Goal: Find specific page/section: Find specific page/section

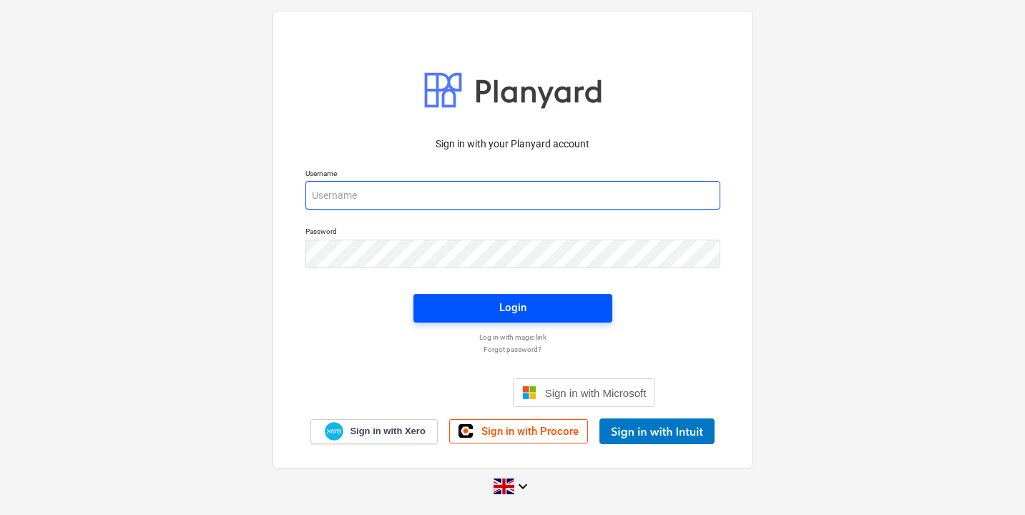
type input "[EMAIL_ADDRESS][DOMAIN_NAME]"
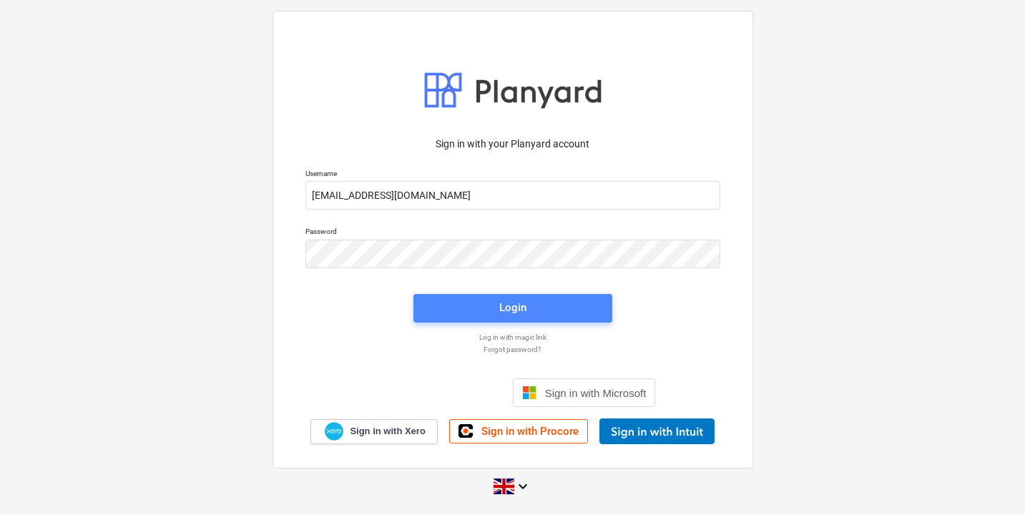
click at [530, 316] on span "Login" at bounding box center [513, 307] width 165 height 19
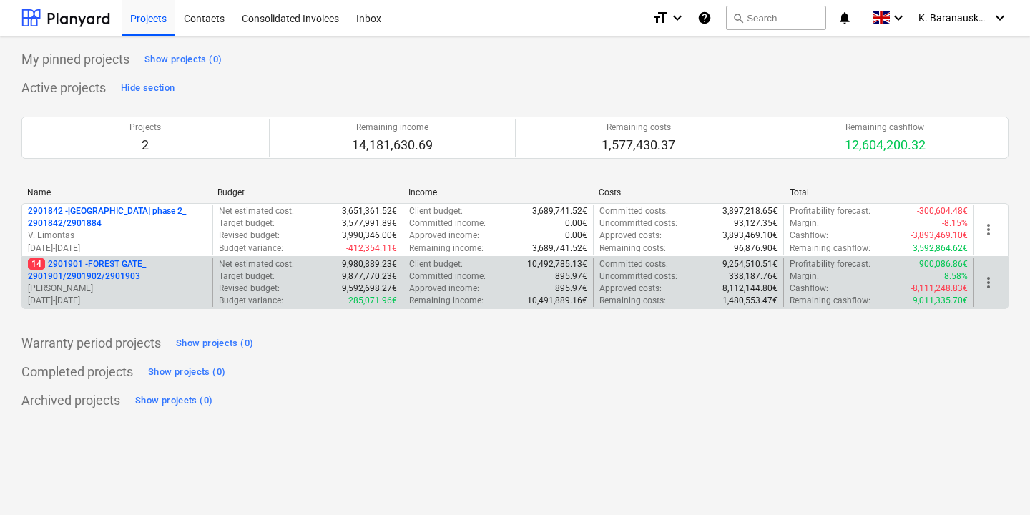
click at [109, 263] on p "14 2901901 - FOREST GATE_ 2901901/2901902/2901903" at bounding box center [117, 270] width 179 height 24
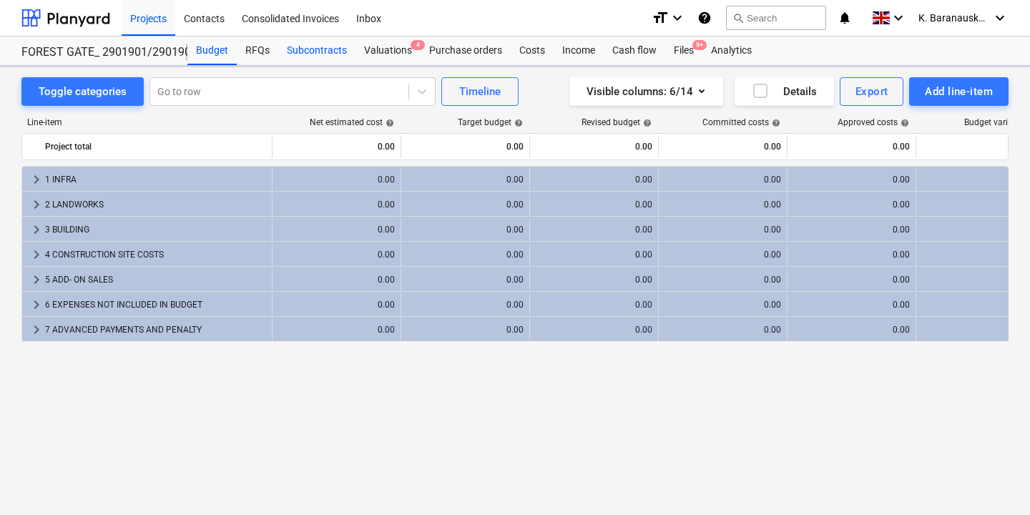
click at [330, 51] on div "Subcontracts" at bounding box center [316, 50] width 77 height 29
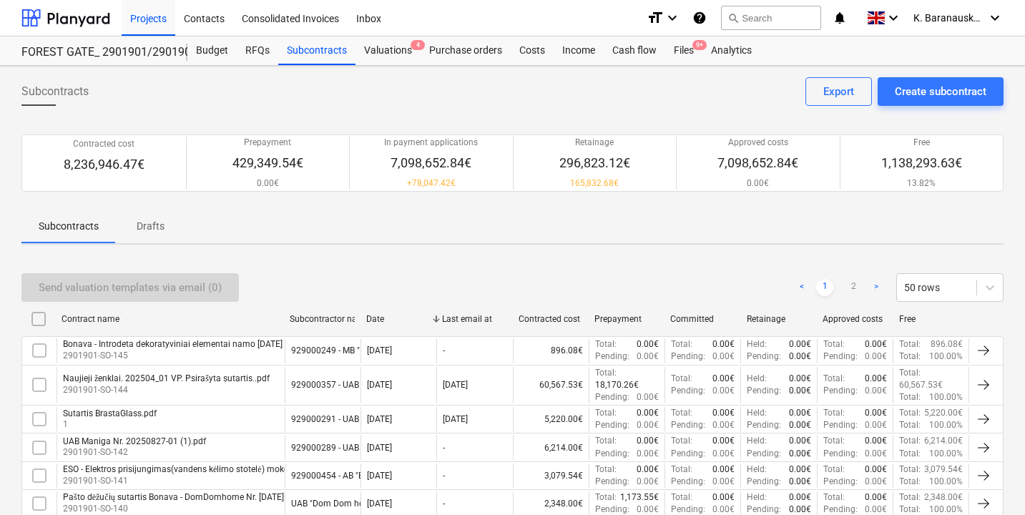
click at [563, 318] on div "Contracted cost" at bounding box center [551, 319] width 64 height 10
checkbox input "false"
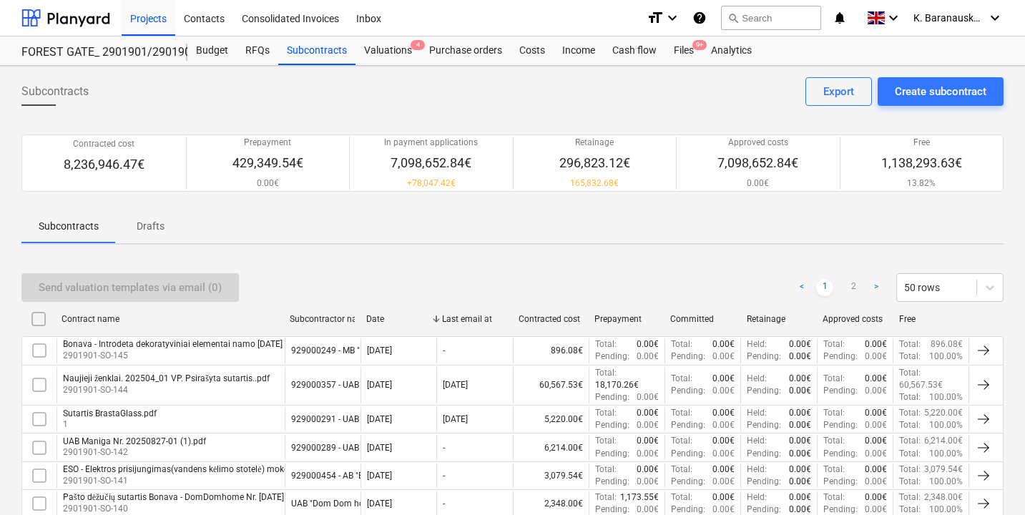
checkbox input "false"
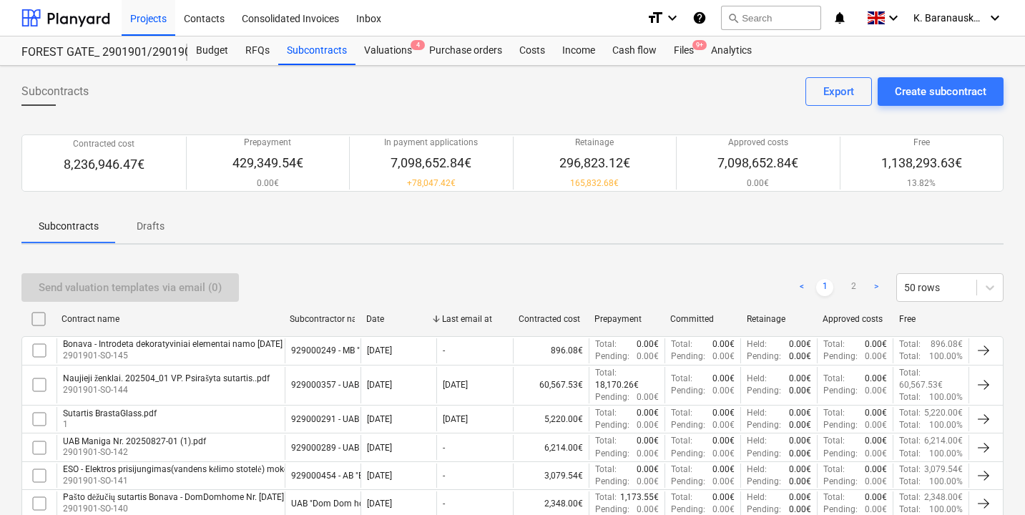
checkbox input "false"
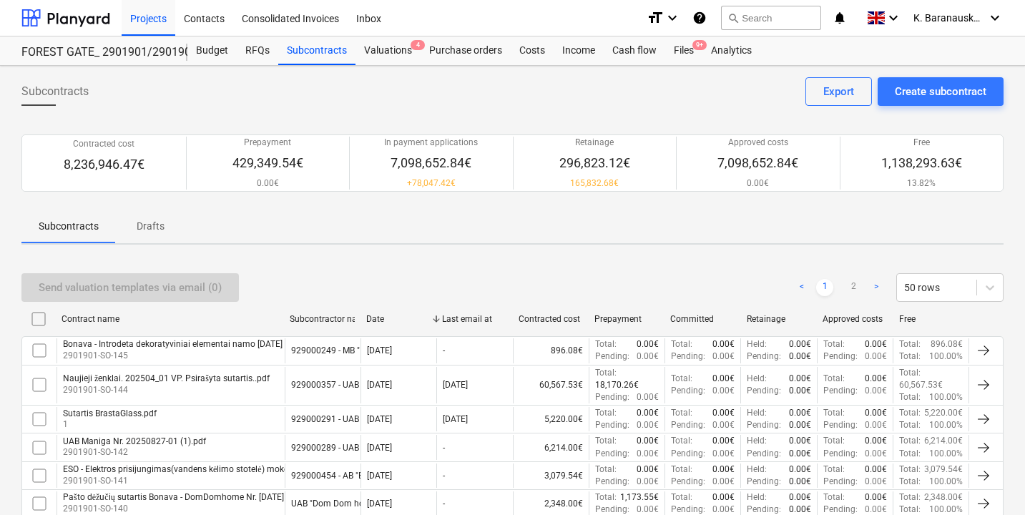
checkbox input "false"
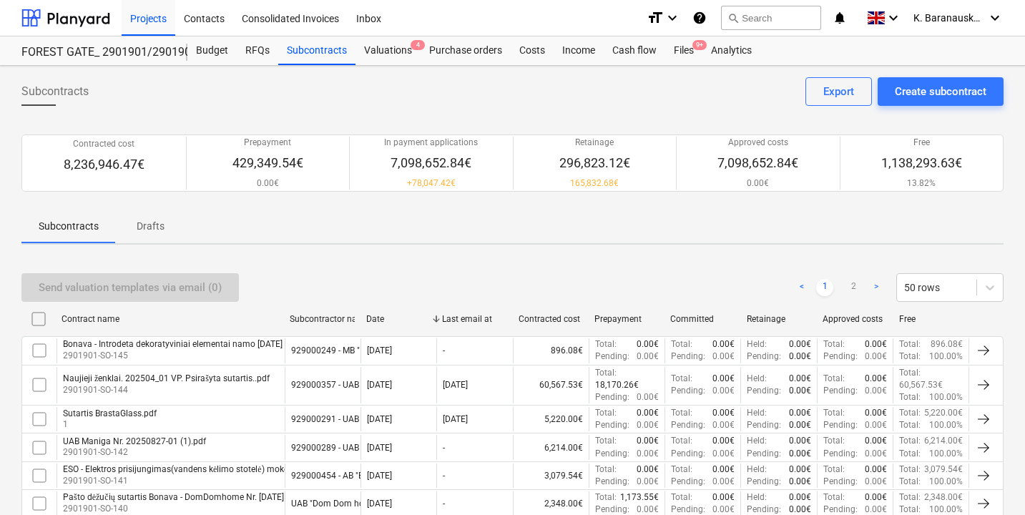
checkbox input "false"
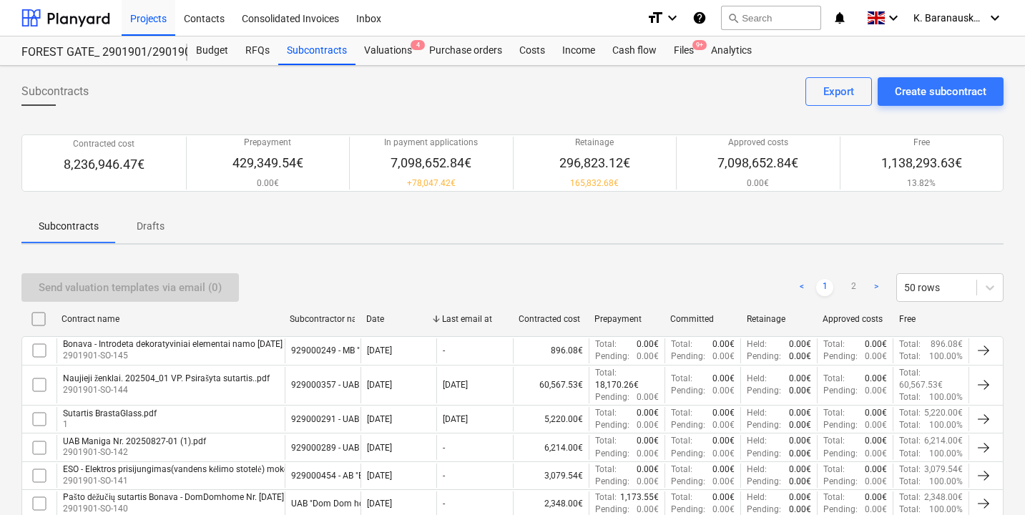
checkbox input "false"
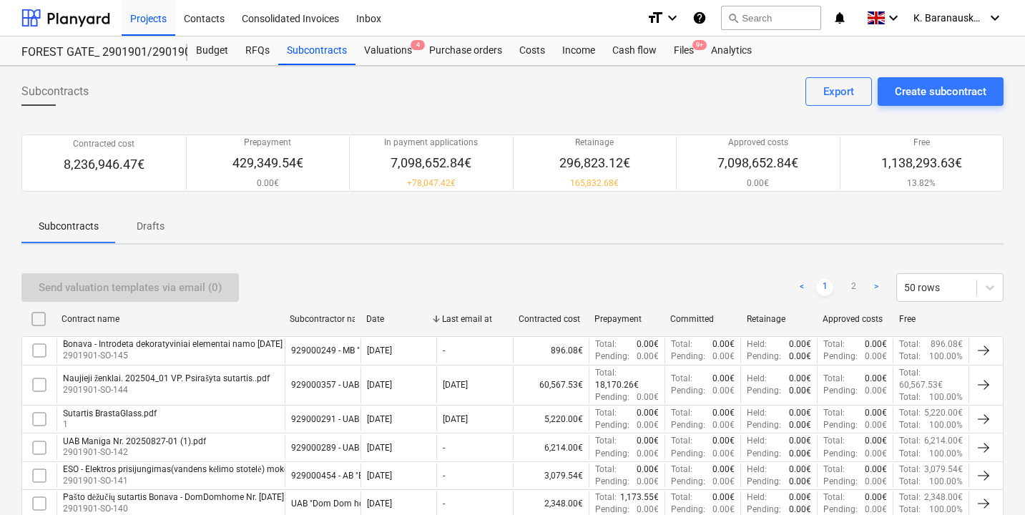
checkbox input "false"
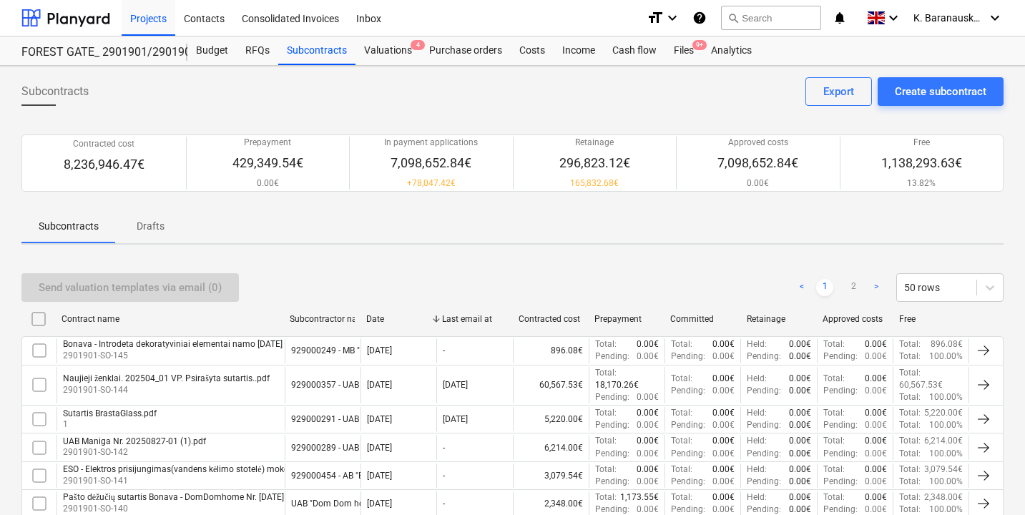
checkbox input "false"
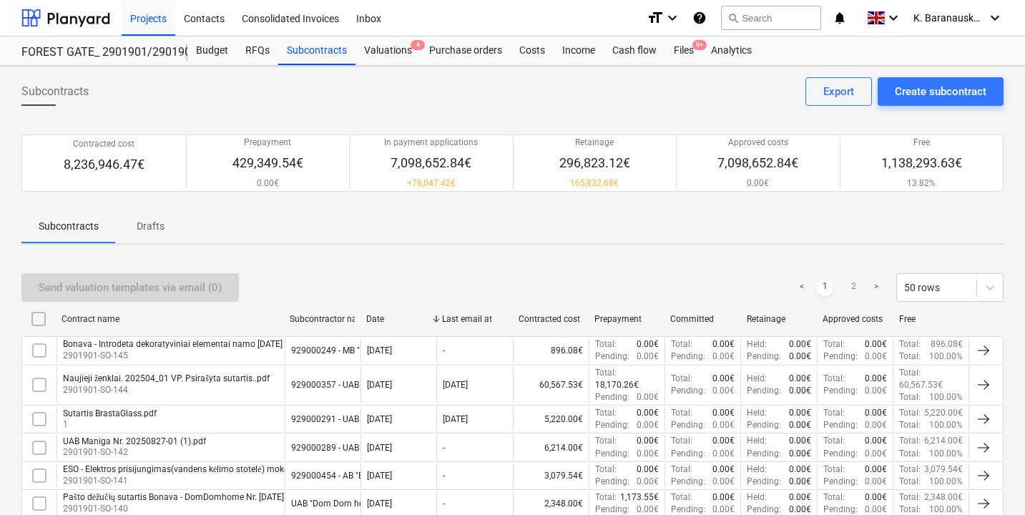
checkbox input "false"
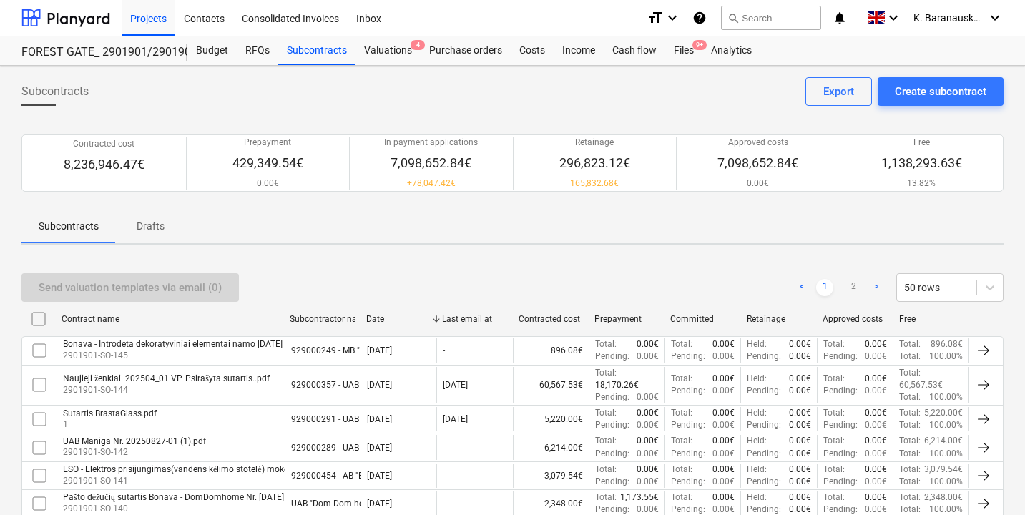
checkbox input "false"
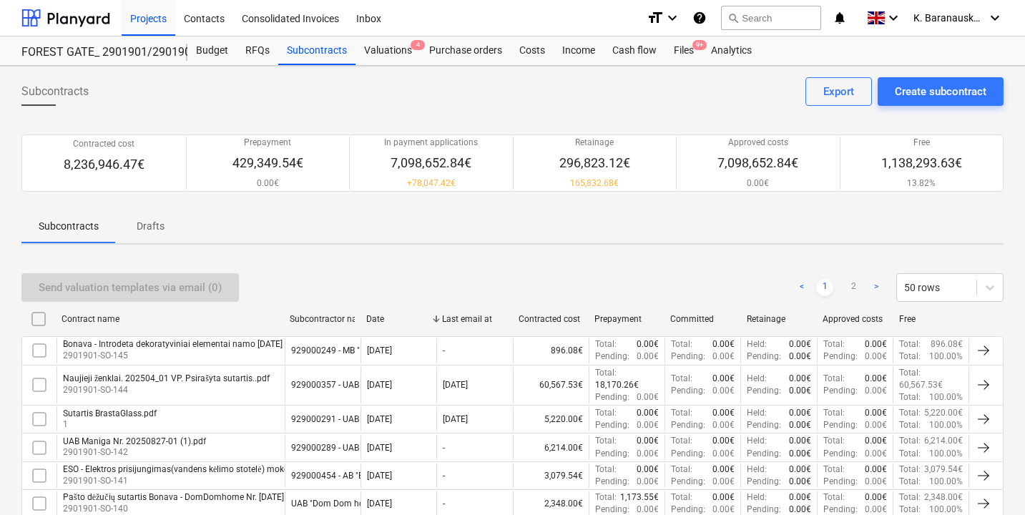
checkbox input "false"
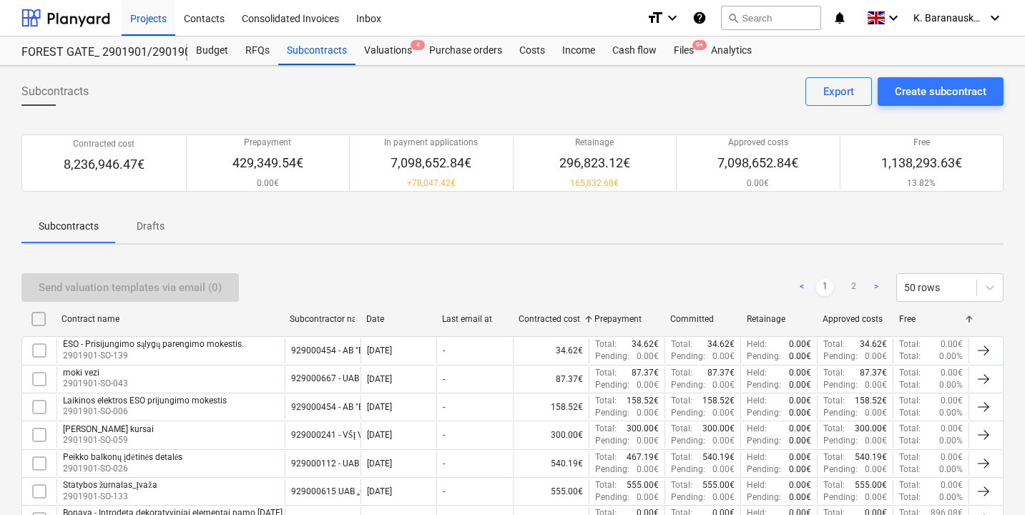
click at [563, 318] on div "Contracted cost" at bounding box center [551, 319] width 64 height 10
checkbox input "false"
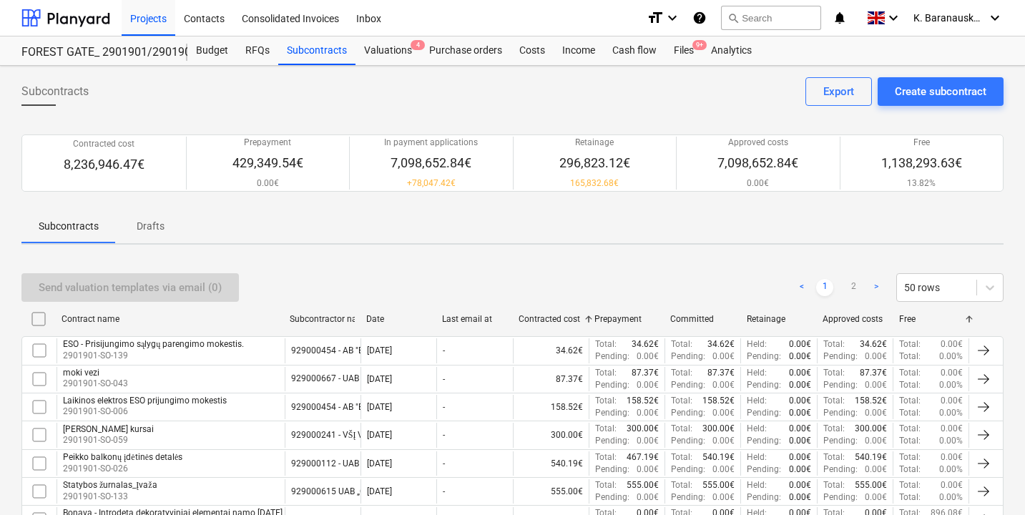
checkbox input "false"
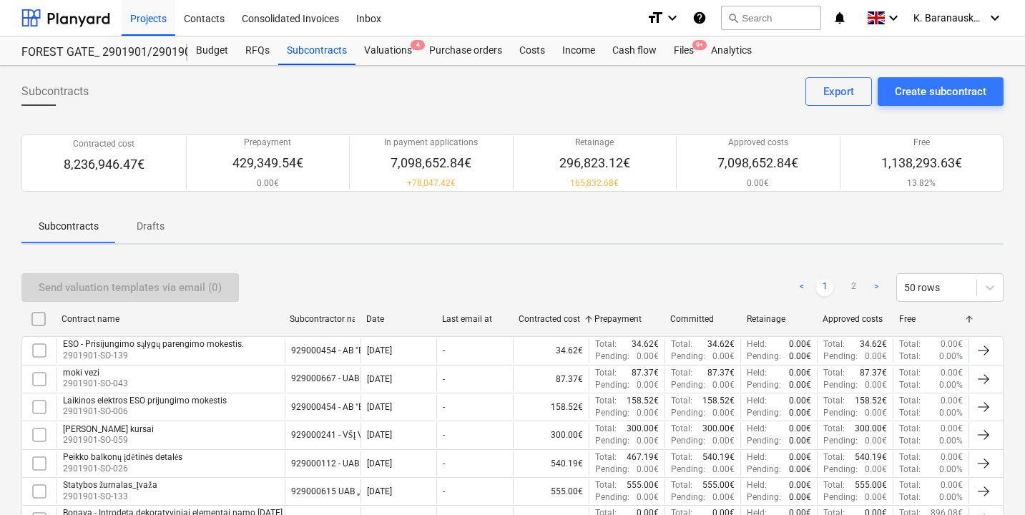
checkbox input "false"
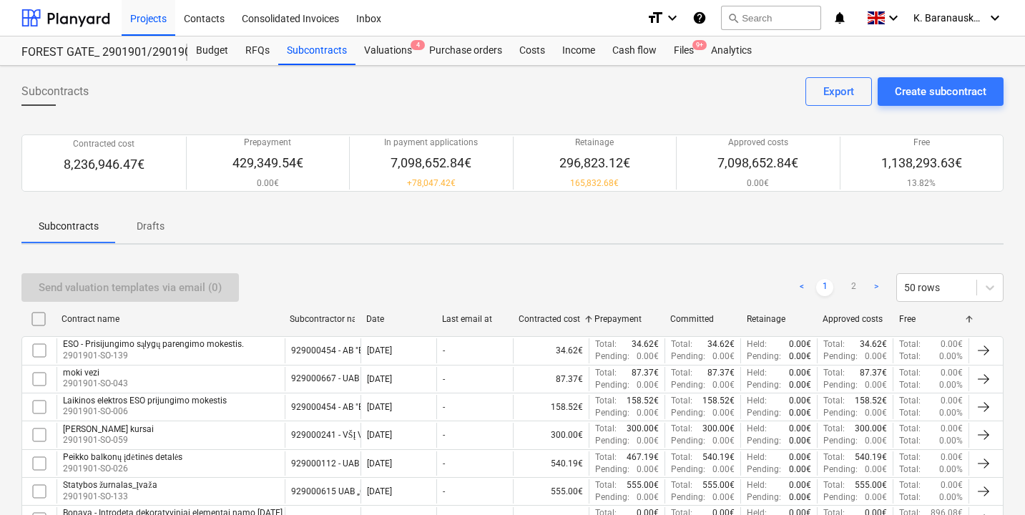
checkbox input "false"
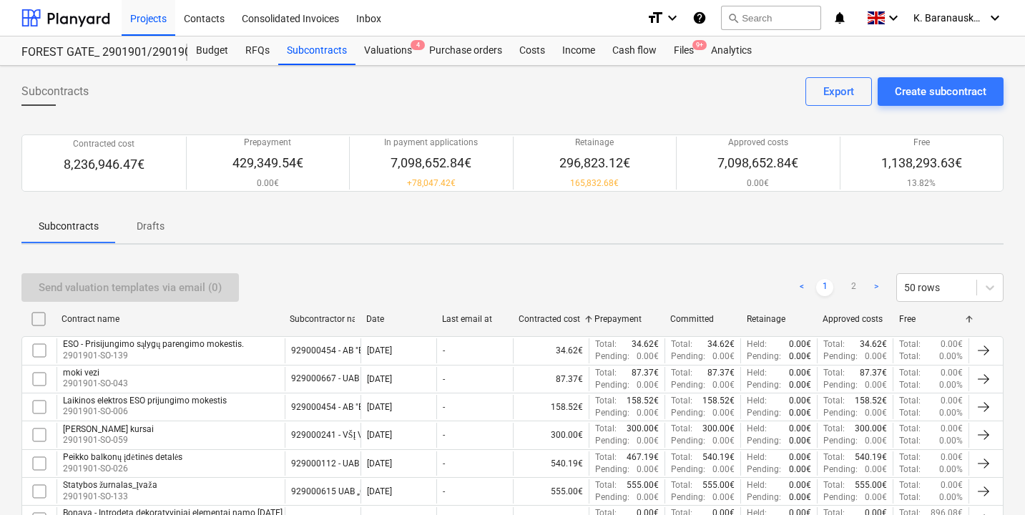
checkbox input "false"
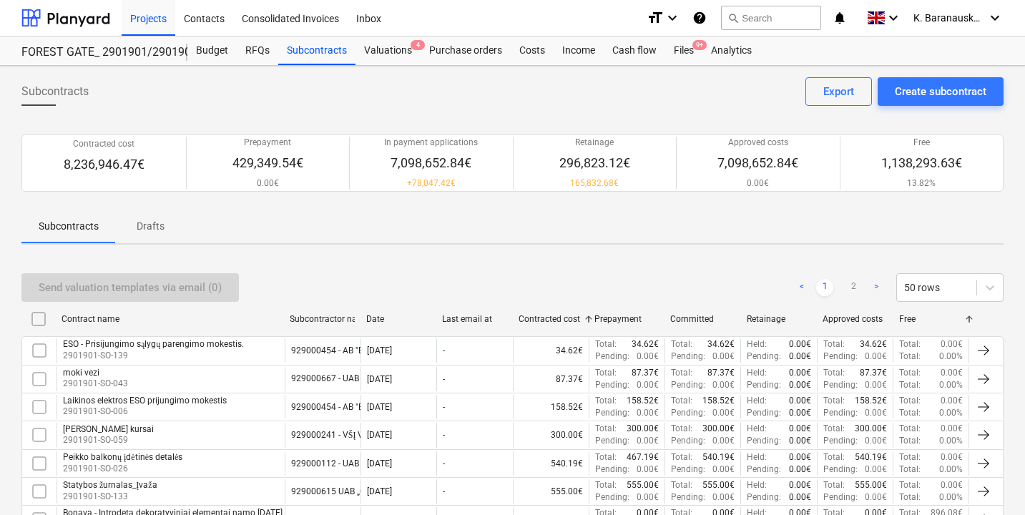
checkbox input "false"
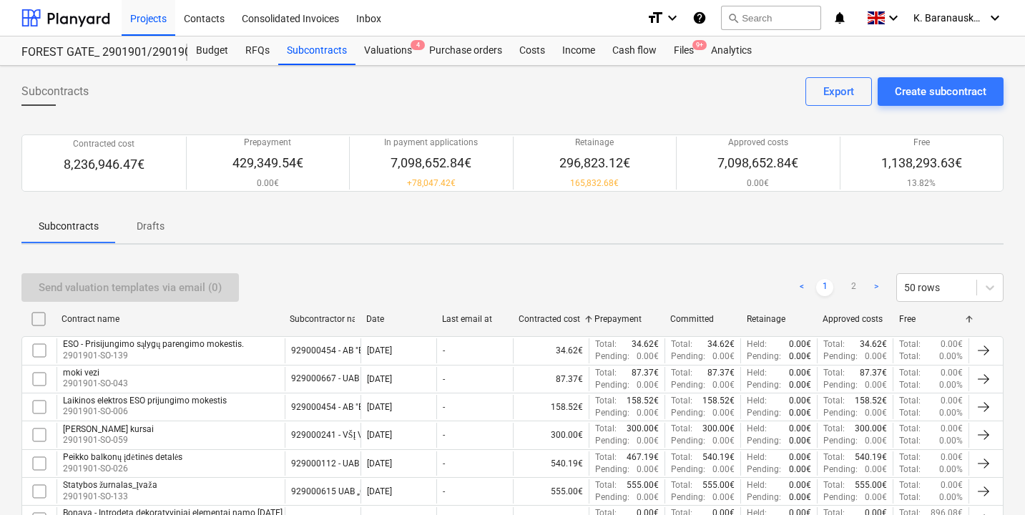
checkbox input "false"
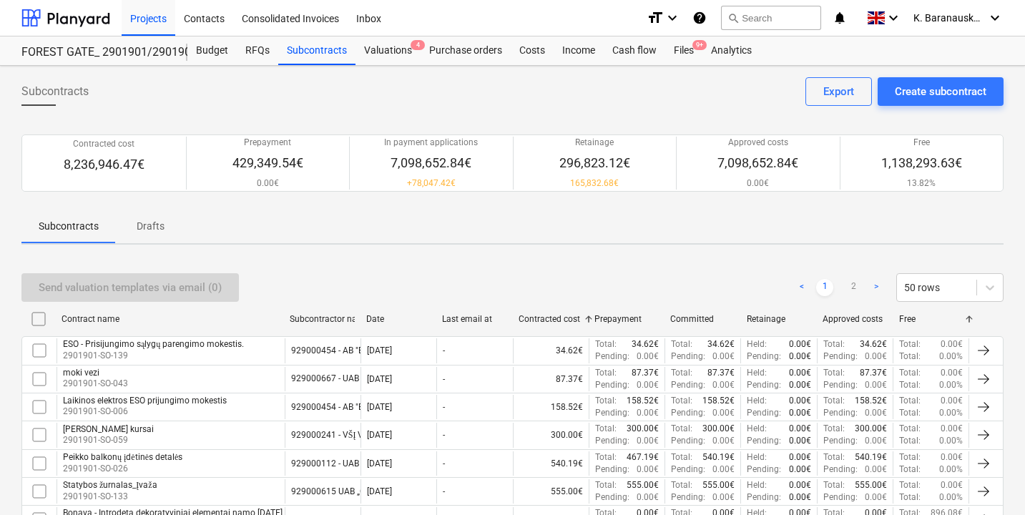
checkbox input "false"
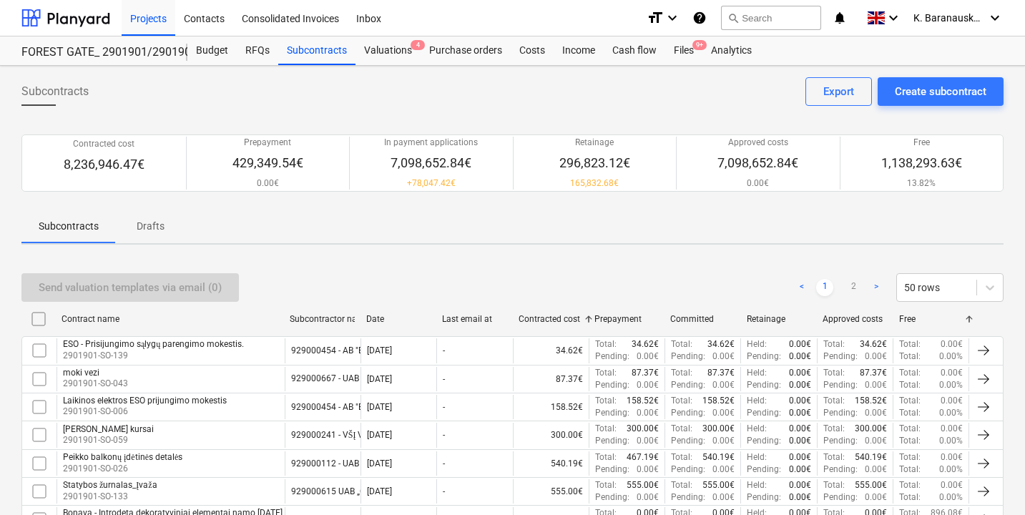
checkbox input "false"
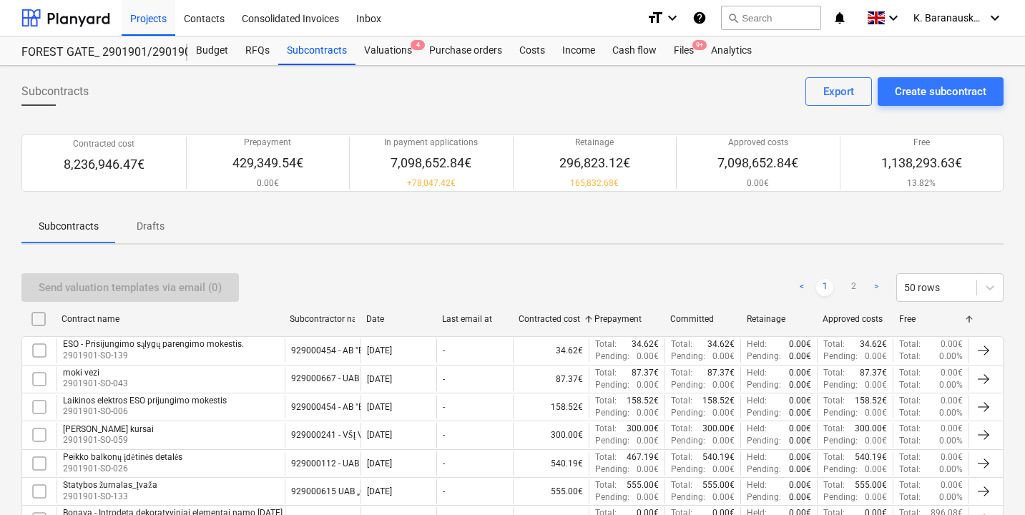
checkbox input "false"
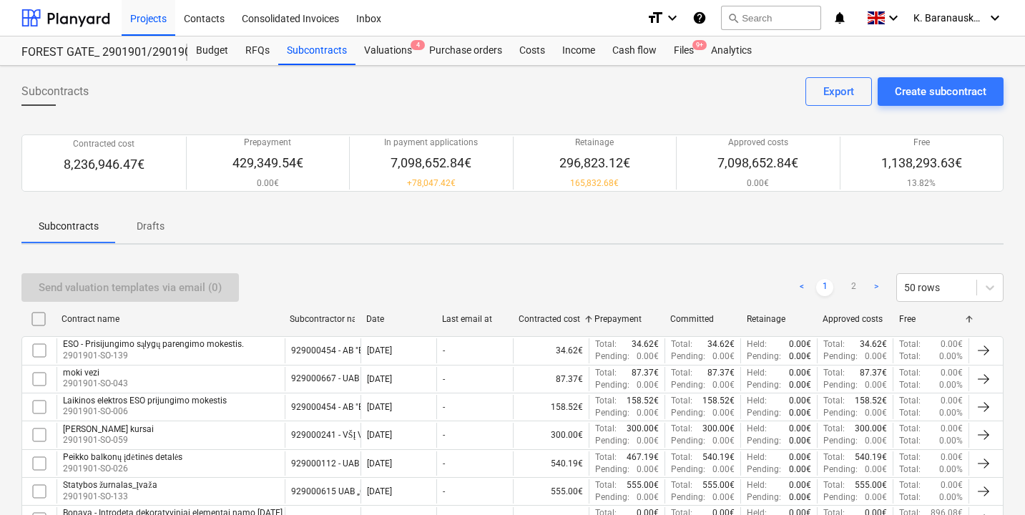
checkbox input "false"
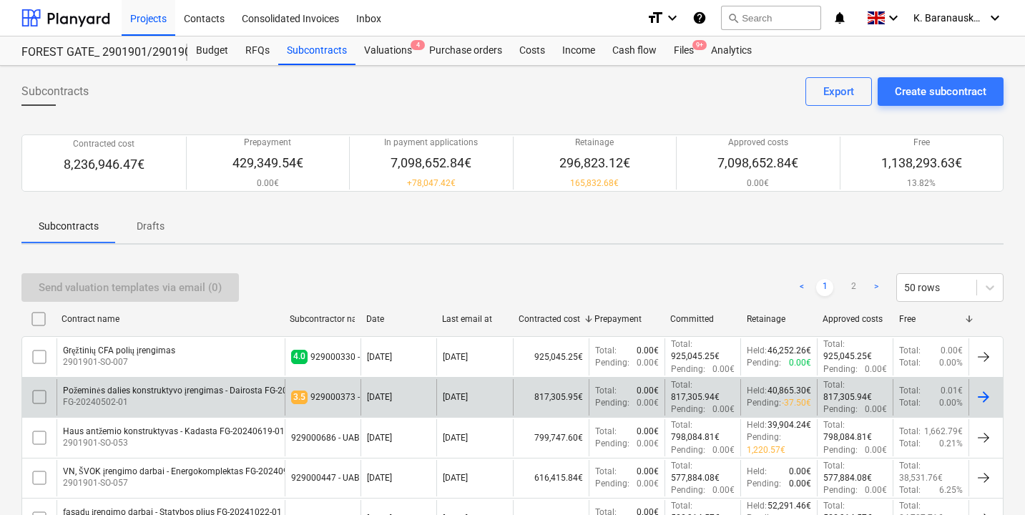
click at [152, 394] on div "Požeminės dalies konstruktyvo įrengimas - Dairosta FG-20240502-01" at bounding box center [196, 391] width 267 height 11
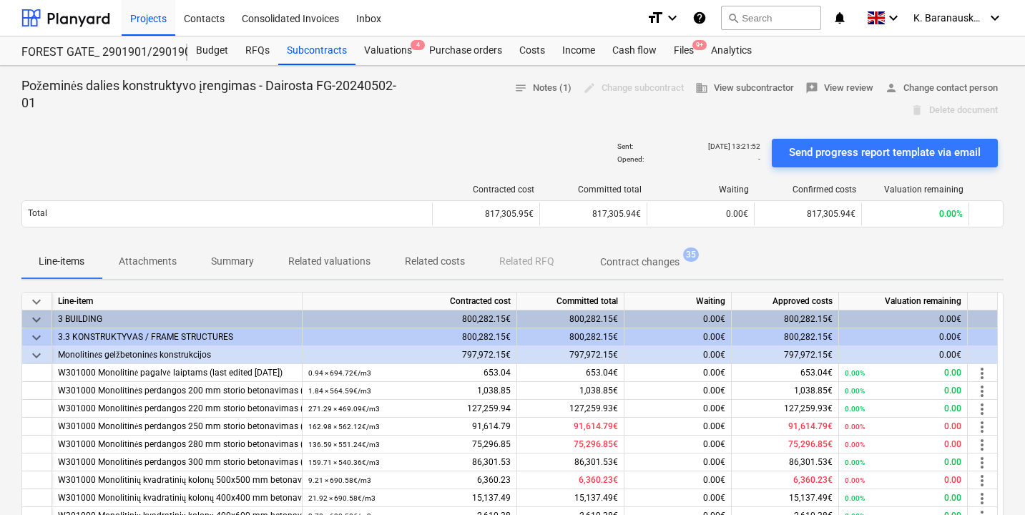
drag, startPoint x: 473, startPoint y: 186, endPoint x: 571, endPoint y: 185, distance: 98.0
click at [571, 185] on div "Contracted cost Committed total Waiting Confirmed costs Valuation remaining" at bounding box center [512, 190] width 982 height 10
click at [529, 127] on div at bounding box center [512, 127] width 982 height 11
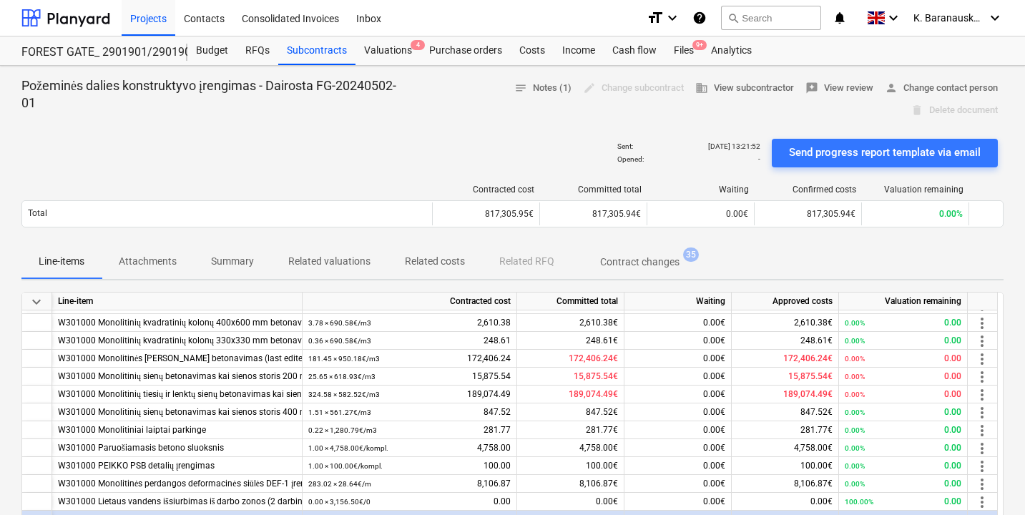
drag, startPoint x: 464, startPoint y: 187, endPoint x: 517, endPoint y: 187, distance: 53.7
click at [476, 187] on div "Contracted cost" at bounding box center [487, 190] width 96 height 10
click at [499, 137] on div "Sent : [DATE] 13:21:52 Opened : - Send progress report template via email" at bounding box center [512, 153] width 982 height 40
